Goal: Find specific page/section: Find specific page/section

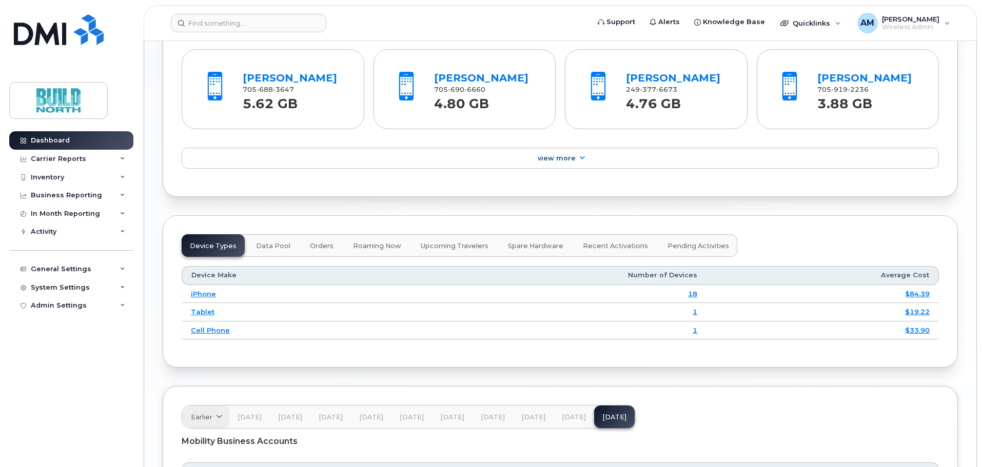
scroll to position [1231, 0]
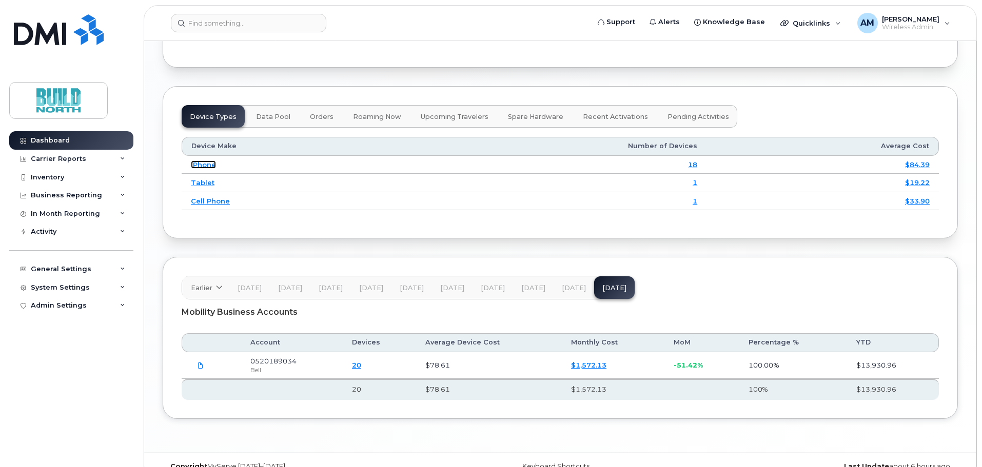
click at [208, 167] on link "iPhone" at bounding box center [203, 165] width 25 height 8
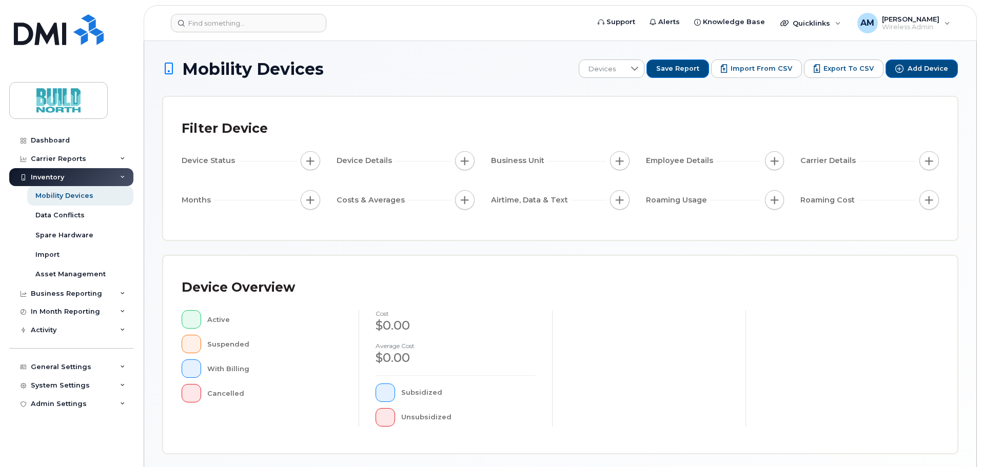
scroll to position [238, 0]
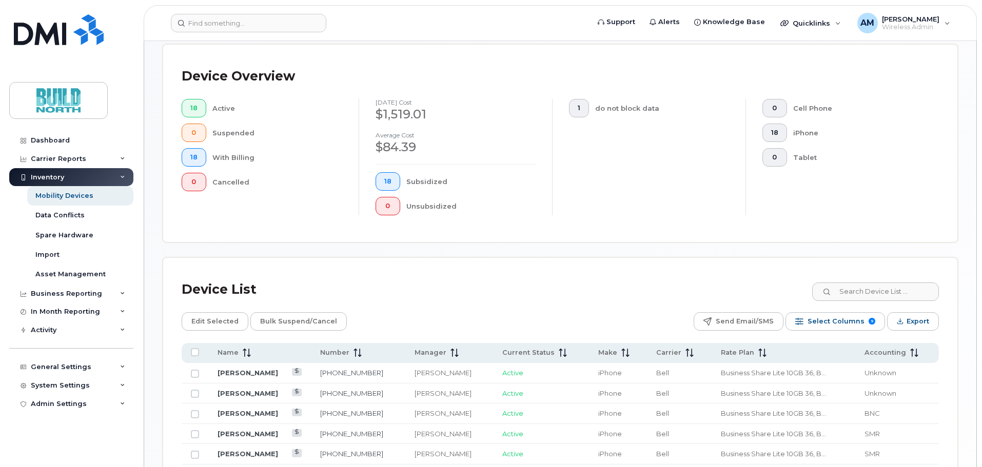
scroll to position [546, 0]
